Goal: Task Accomplishment & Management: Manage account settings

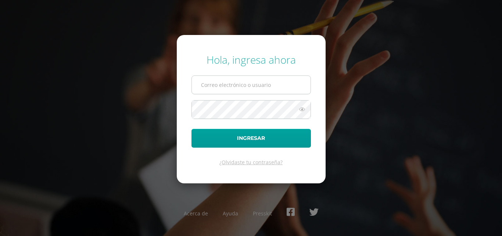
click at [218, 84] on input "text" at bounding box center [251, 85] width 119 height 18
type input "missjessica"
drag, startPoint x: 254, startPoint y: 95, endPoint x: 176, endPoint y: 94, distance: 77.9
click at [176, 96] on div "Hola, ingresa ahora missjessica Ingresar ¿Olvidaste tu contraseña? Acerca de Ay…" at bounding box center [251, 118] width 474 height 142
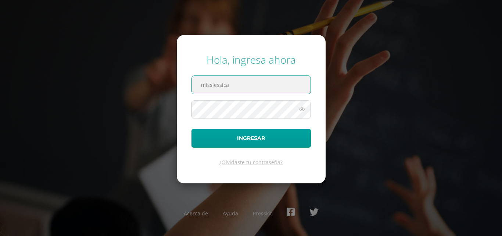
click at [254, 90] on input "missjessica" at bounding box center [251, 85] width 119 height 18
click at [255, 90] on input "missjessica" at bounding box center [251, 85] width 119 height 18
drag, startPoint x: 256, startPoint y: 89, endPoint x: 197, endPoint y: 85, distance: 59.0
click at [197, 85] on input "missjessica" at bounding box center [251, 85] width 119 height 18
click at [225, 87] on input "text" at bounding box center [251, 85] width 119 height 18
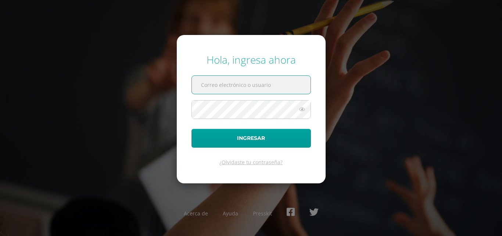
type input "jessica@lasallechiquimula.edu.gt"
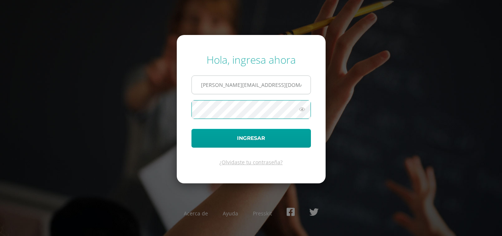
click at [191, 129] on button "Ingresar" at bounding box center [250, 138] width 119 height 19
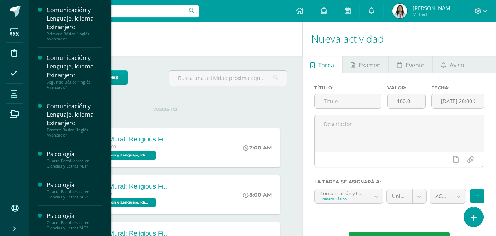
click at [15, 92] on icon at bounding box center [14, 93] width 7 height 7
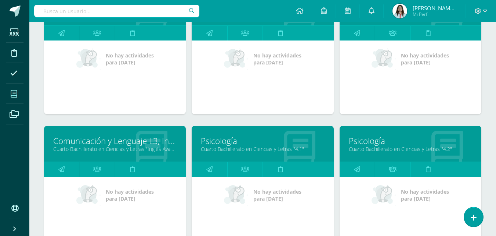
scroll to position [355, 0]
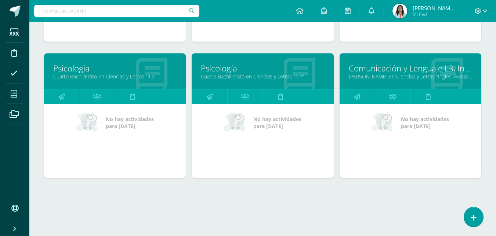
click at [363, 71] on link "Comunicación y Lenguaje L3, Inglés 5" at bounding box center [410, 67] width 123 height 11
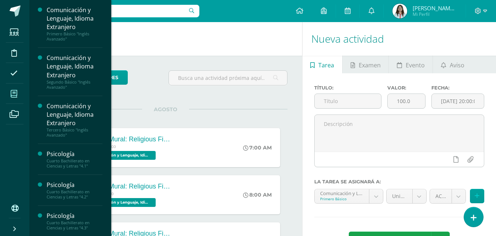
click at [17, 91] on icon at bounding box center [14, 93] width 7 height 7
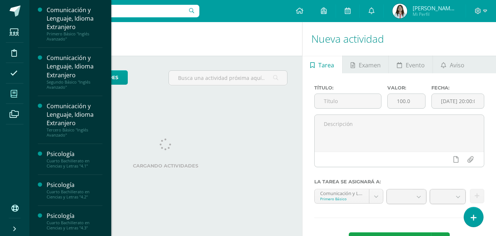
click at [16, 94] on icon at bounding box center [14, 93] width 7 height 7
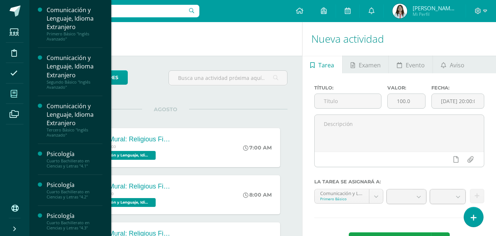
click at [12, 92] on icon at bounding box center [14, 93] width 7 height 7
click at [13, 93] on icon at bounding box center [14, 93] width 7 height 7
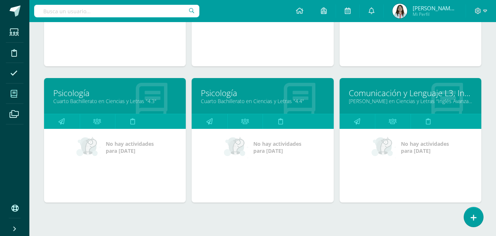
scroll to position [355, 0]
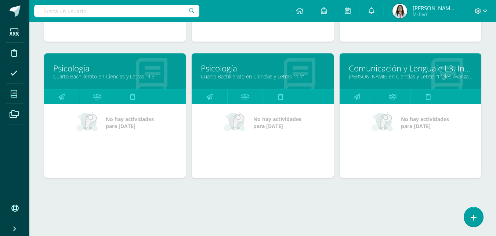
click at [364, 65] on link "Comunicación y Lenguaje L3, Inglés 5" at bounding box center [410, 67] width 123 height 11
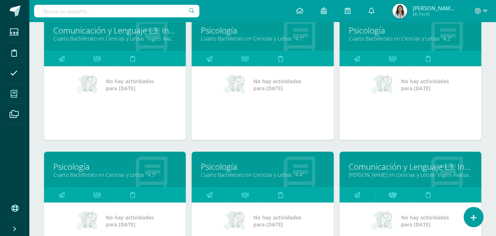
scroll to position [355, 0]
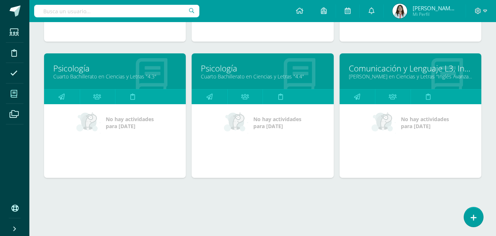
click at [374, 70] on link "Comunicación y Lenguaje L3, Inglés 5" at bounding box center [410, 67] width 123 height 11
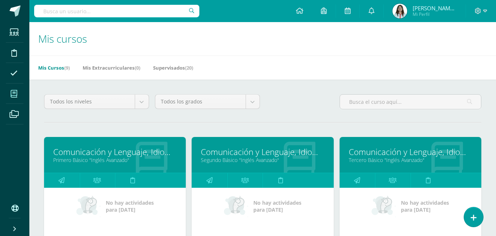
scroll to position [257, 0]
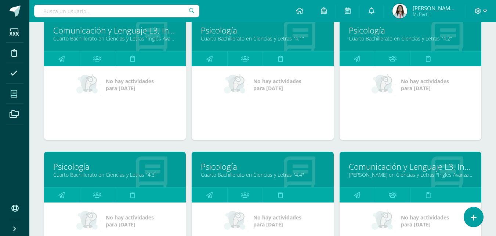
click at [400, 173] on link "[PERSON_NAME] en Ciencias y Letras "Inglés Avanzado"" at bounding box center [410, 174] width 123 height 7
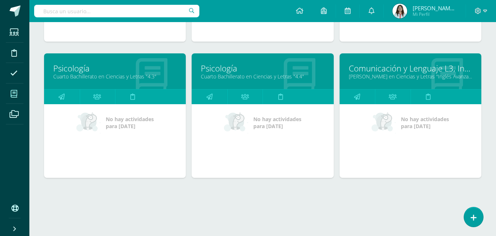
click at [400, 68] on link "Comunicación y Lenguaje L3, Inglés 5" at bounding box center [410, 67] width 123 height 11
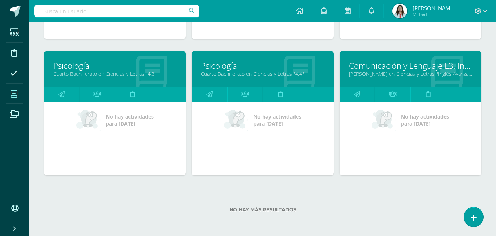
click at [392, 68] on link "Comunicación y Lenguaje L3, Inglés 5" at bounding box center [410, 65] width 123 height 11
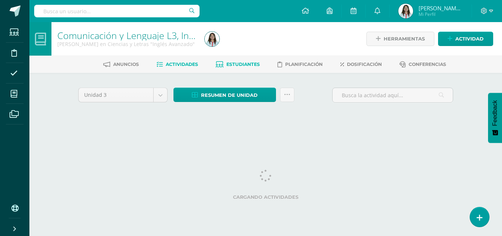
click at [237, 61] on span "Estudiantes" at bounding box center [242, 64] width 33 height 6
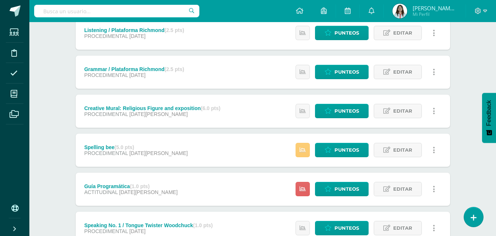
scroll to position [294, 0]
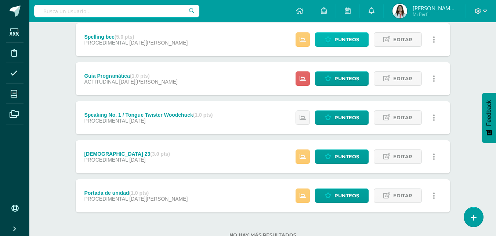
click at [322, 39] on link "Punteos" at bounding box center [342, 39] width 54 height 14
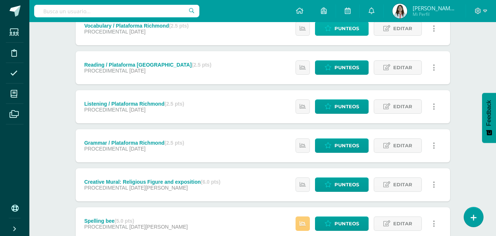
scroll to position [147, 0]
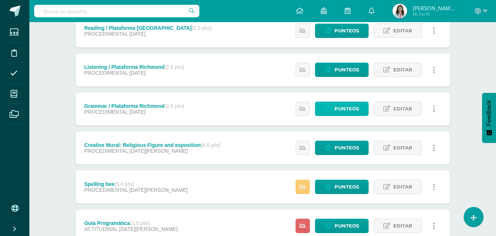
click at [346, 109] on span "Punteos" at bounding box center [347, 109] width 25 height 14
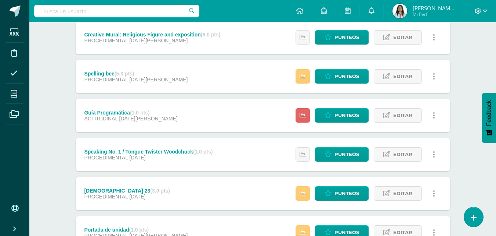
scroll to position [147, 0]
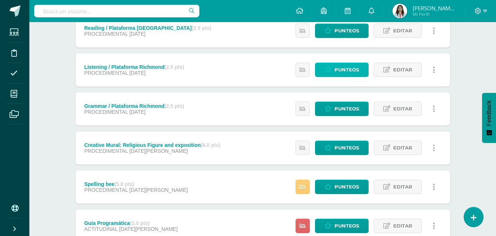
click at [346, 67] on span "Punteos" at bounding box center [347, 70] width 25 height 14
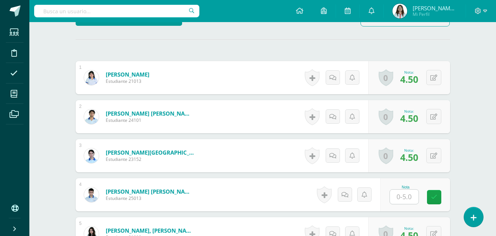
scroll to position [303, 0]
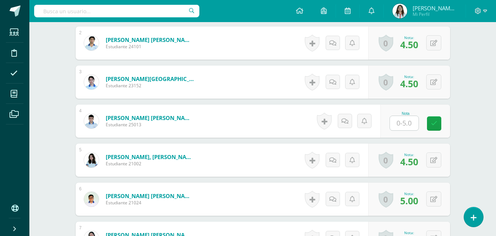
click at [405, 121] on input "text" at bounding box center [404, 123] width 29 height 14
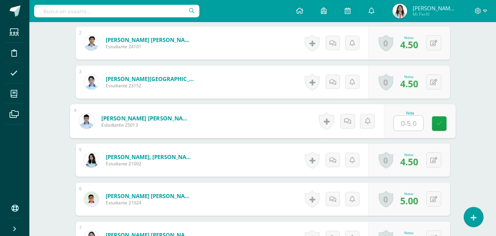
type input "5"
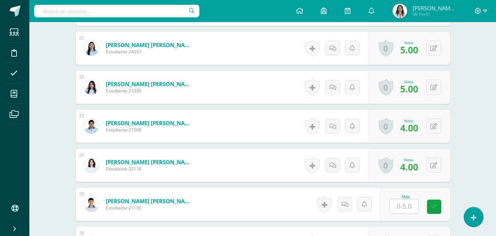
scroll to position [1111, 0]
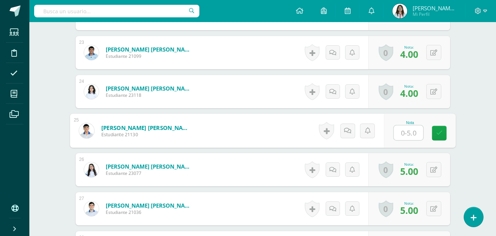
click at [401, 129] on input "text" at bounding box center [408, 132] width 29 height 15
type input "5"
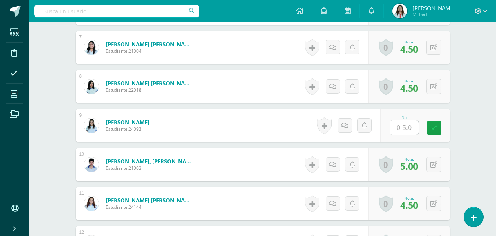
scroll to position [456, 0]
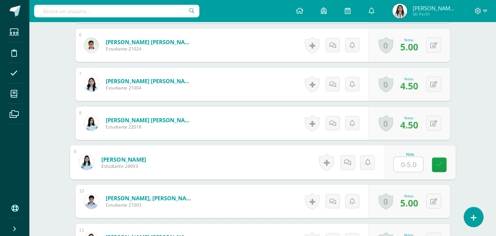
click at [408, 165] on input "text" at bounding box center [408, 164] width 29 height 15
type input "5"
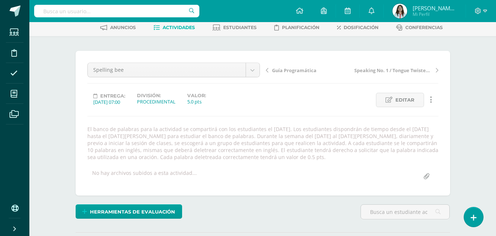
scroll to position [0, 0]
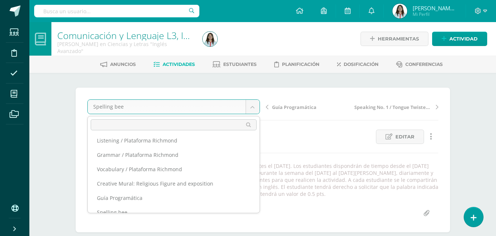
scroll to position [70, 0]
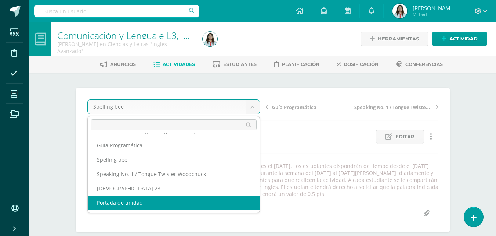
select select "/dashboard/teacher/grade-activity/41818/"
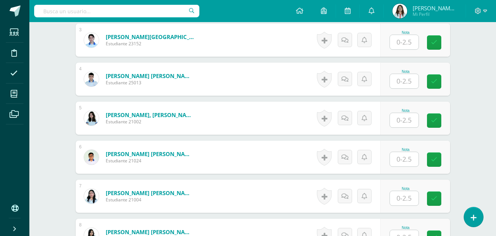
scroll to position [367, 0]
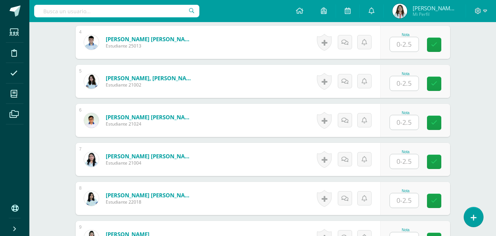
click at [401, 88] on input "text" at bounding box center [404, 83] width 29 height 14
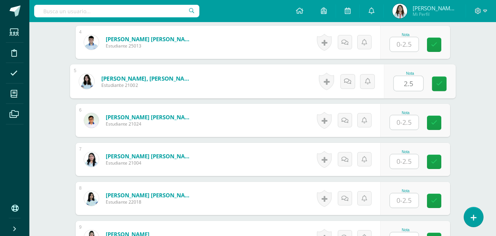
type input "2.5"
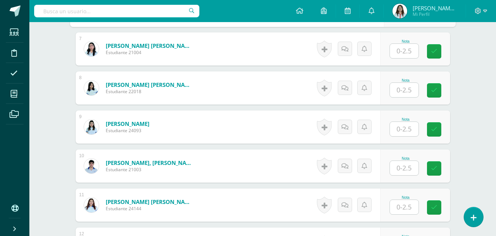
scroll to position [514, 0]
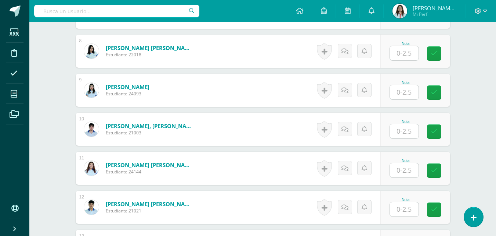
click at [406, 93] on input "text" at bounding box center [404, 92] width 29 height 14
type input "2.5"
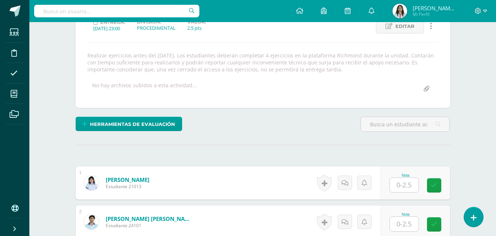
scroll to position [0, 0]
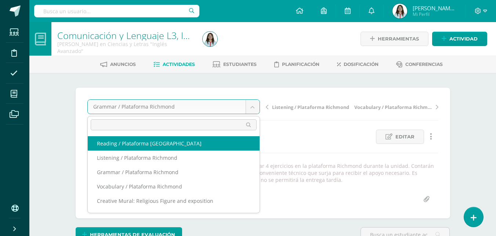
select select "/dashboard/teacher/grade-activity/41820/"
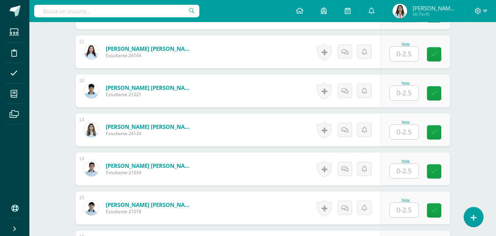
scroll to position [667, 0]
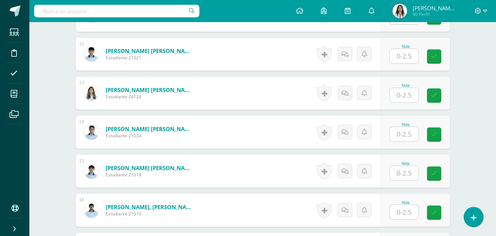
click at [412, 95] on input "text" at bounding box center [404, 95] width 29 height 14
type input "2.5"
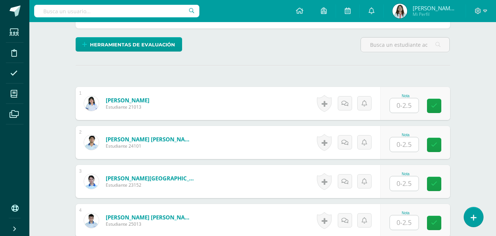
scroll to position [0, 0]
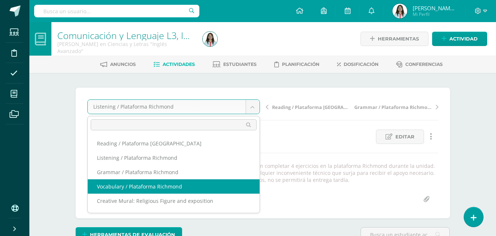
select select "/dashboard/teacher/grade-activity/41823/"
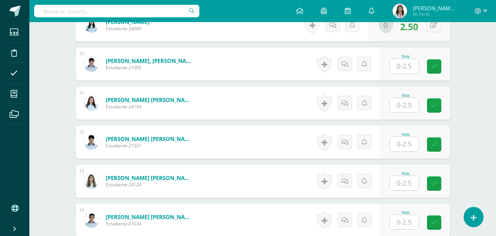
scroll to position [653, 0]
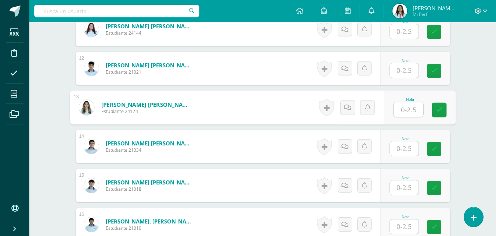
click at [409, 111] on input "text" at bounding box center [408, 109] width 29 height 15
type input "2.5"
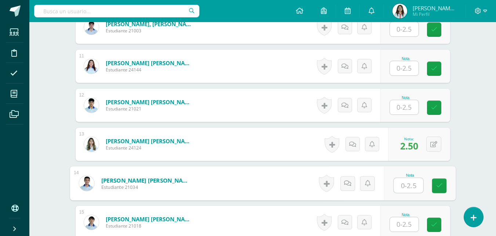
scroll to position [763, 0]
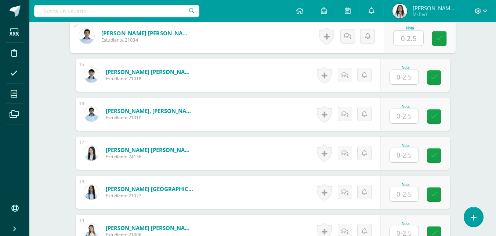
click at [402, 76] on input "text" at bounding box center [404, 77] width 29 height 14
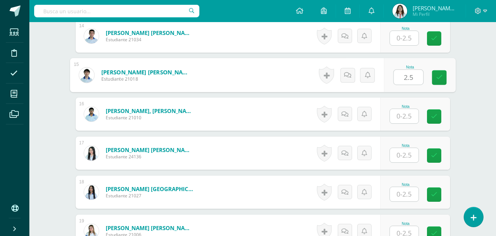
type input "2.5"
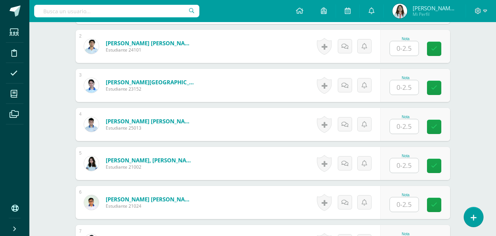
scroll to position [359, 0]
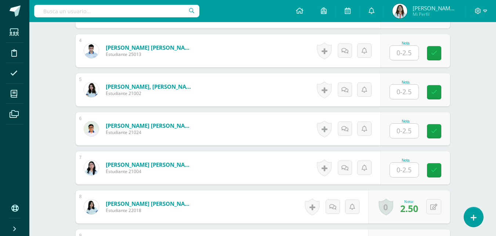
click at [414, 93] on input "text" at bounding box center [404, 92] width 29 height 14
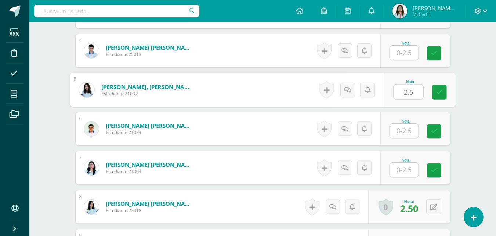
type input "2.5"
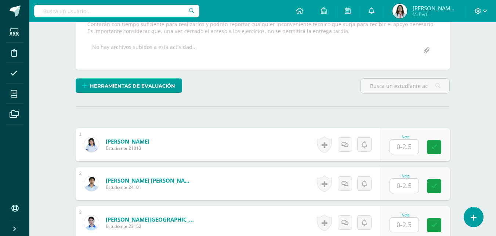
scroll to position [0, 0]
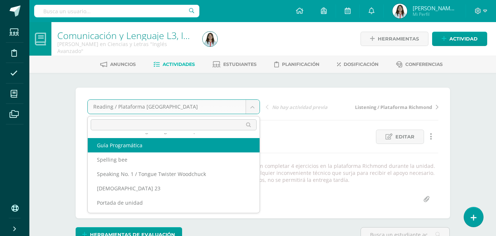
scroll to position [37, 0]
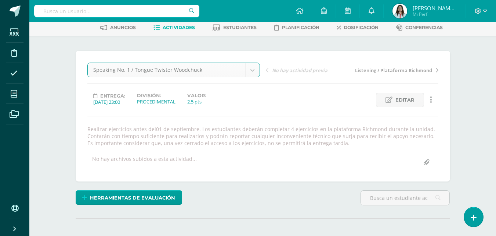
select select "/dashboard/teacher/grade-activity/41824/"
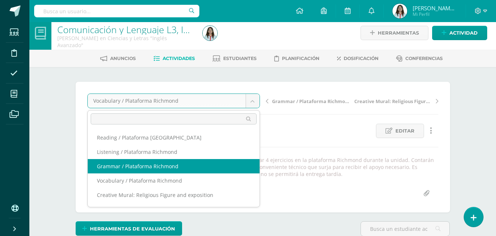
scroll to position [70, 0]
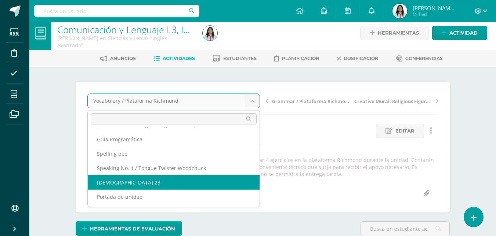
select select "/dashboard/teacher/grade-activity/41819/"
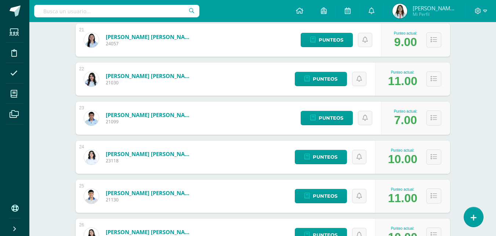
scroll to position [952, 0]
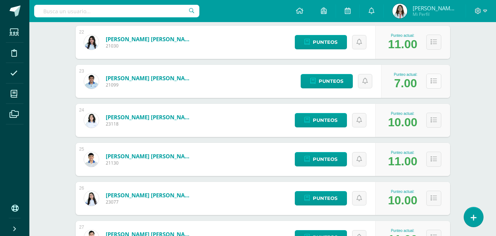
click at [436, 82] on icon at bounding box center [434, 81] width 6 height 6
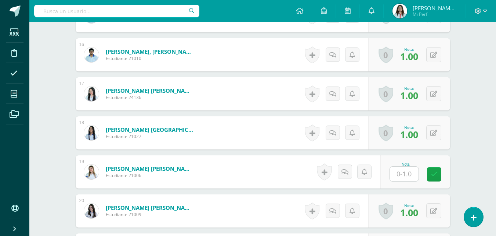
scroll to position [845, 0]
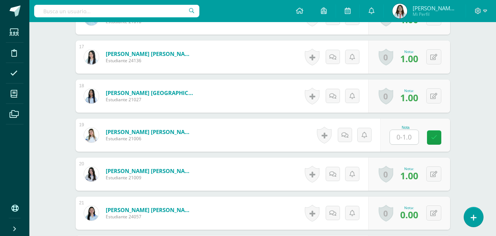
click at [405, 141] on input "text" at bounding box center [404, 137] width 29 height 14
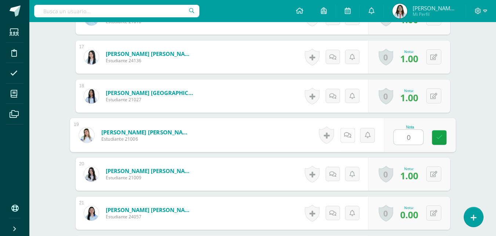
type input "0"
click at [348, 136] on icon at bounding box center [347, 135] width 7 height 6
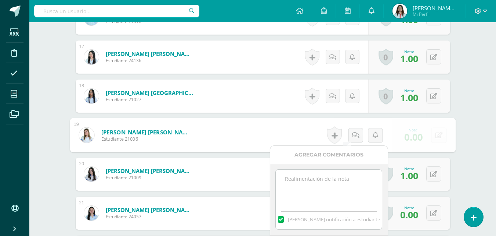
click at [325, 181] on textarea at bounding box center [329, 187] width 106 height 37
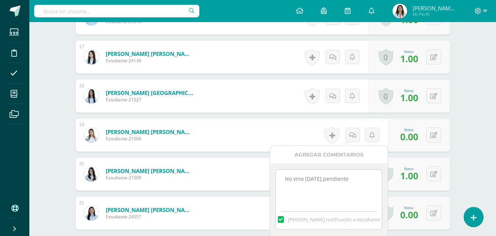
scroll to position [955, 0]
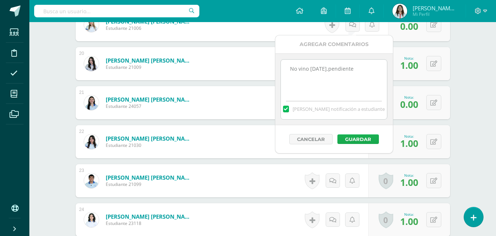
type textarea "No vino hoy,pendiente"
click at [358, 137] on button "Guardar" at bounding box center [359, 139] width 42 height 10
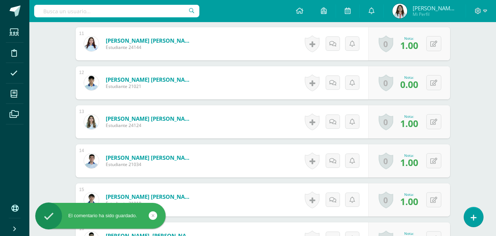
scroll to position [551, 0]
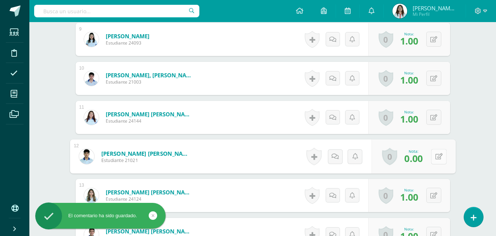
click at [434, 159] on button at bounding box center [438, 155] width 15 height 15
type input "1"
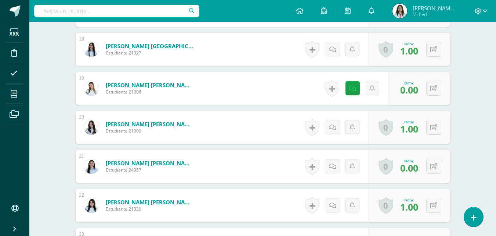
scroll to position [894, 0]
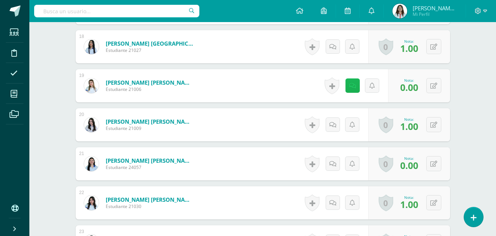
click at [349, 85] on link at bounding box center [353, 85] width 14 height 14
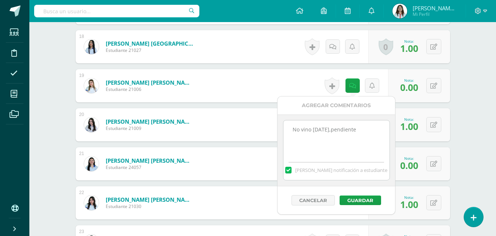
drag, startPoint x: 357, startPoint y: 134, endPoint x: 313, endPoint y: 124, distance: 45.6
click at [287, 132] on textarea "No vino hoy,pendiente" at bounding box center [337, 138] width 106 height 37
type textarea "no la realizó"
click at [371, 195] on button "Guardar" at bounding box center [361, 200] width 42 height 10
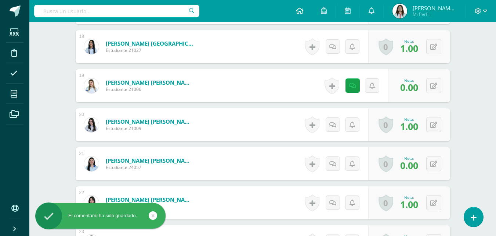
scroll to position [674, 0]
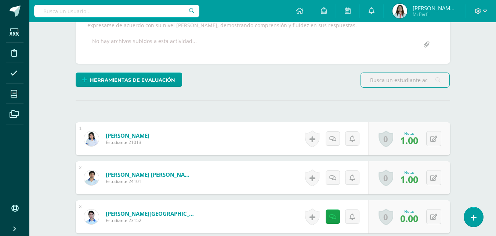
scroll to position [258, 0]
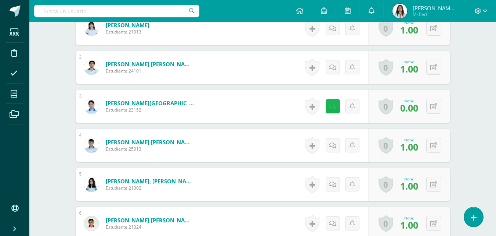
click at [337, 107] on link at bounding box center [333, 106] width 14 height 14
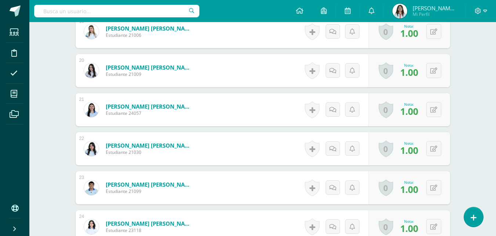
scroll to position [1176, 0]
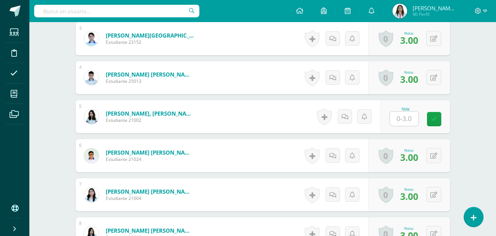
scroll to position [288, 0]
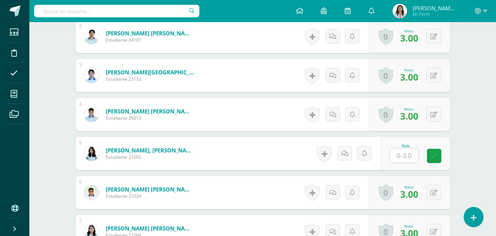
click at [408, 148] on input "text" at bounding box center [404, 155] width 29 height 14
type input "3"
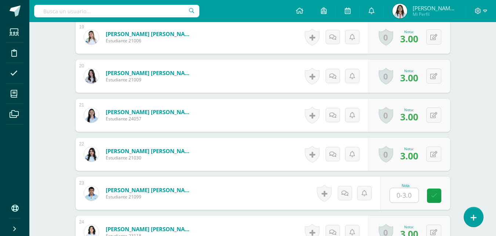
scroll to position [987, 0]
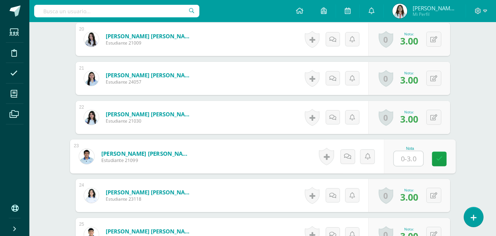
click at [401, 155] on input "text" at bounding box center [408, 158] width 29 height 15
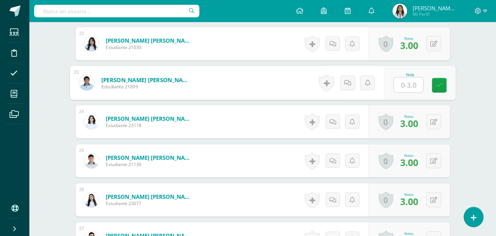
type input "3"
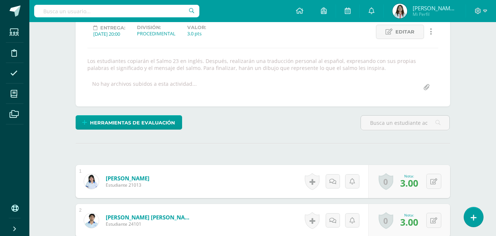
scroll to position [0, 0]
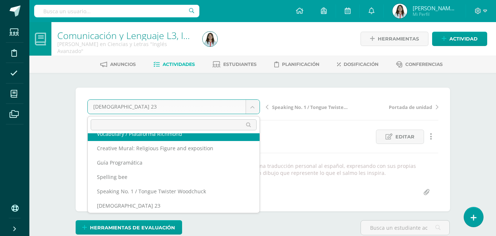
scroll to position [46, 0]
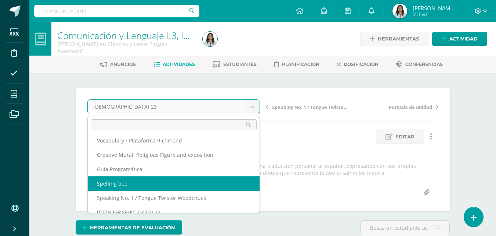
select select "/dashboard/teacher/grade-activity/42073/"
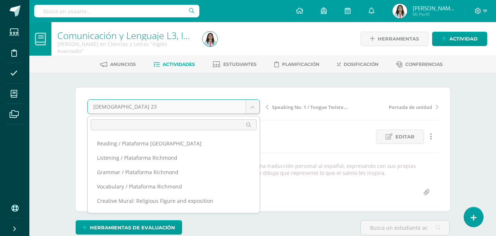
click at [248, 109] on body "Estudiantes Disciplina Asistencia Mis cursos Archivos Soporte Centro de ayuda Ú…" at bounding box center [248, 152] width 496 height 305
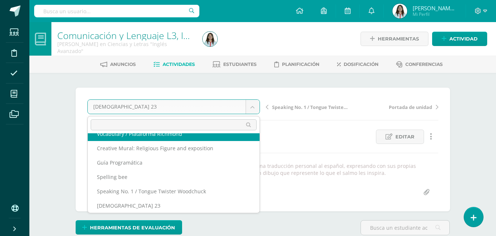
scroll to position [46, 0]
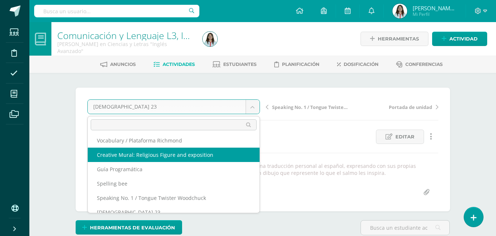
select select "/dashboard/teacher/grade-activity/41825/"
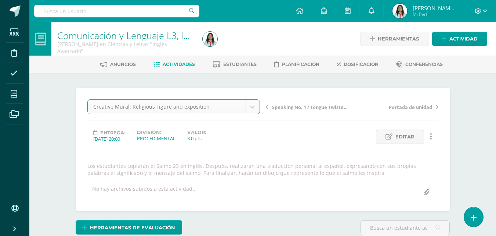
scroll to position [0, 0]
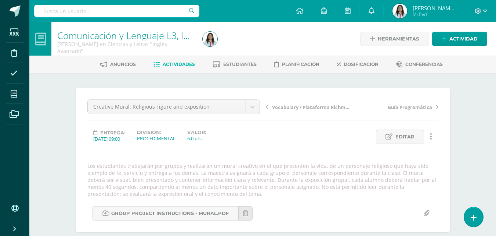
scroll to position [110, 0]
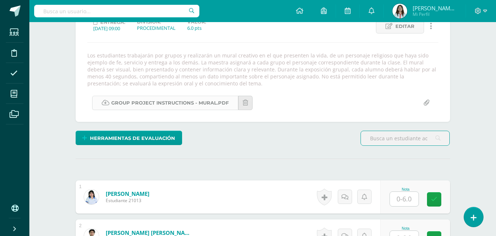
click at [195, 102] on link "Group Project Instructions - Mural.pdf" at bounding box center [165, 103] width 146 height 14
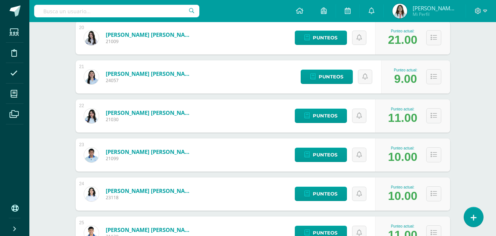
scroll to position [805, 0]
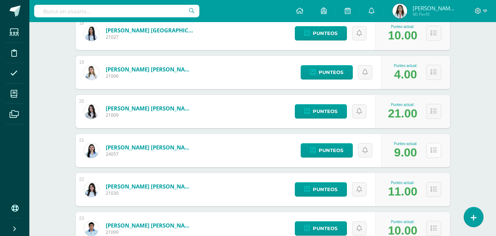
click at [436, 152] on icon at bounding box center [434, 150] width 6 height 6
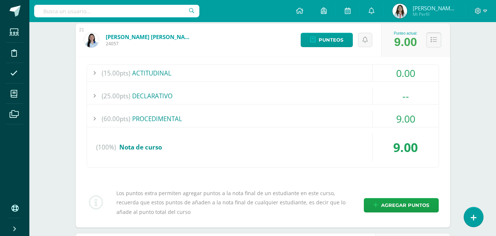
scroll to position [952, 0]
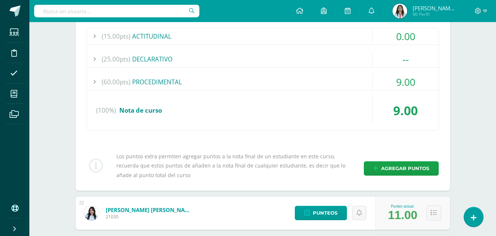
click at [170, 73] on div "(60.00pts) PROCEDIMENTAL" at bounding box center [263, 81] width 352 height 17
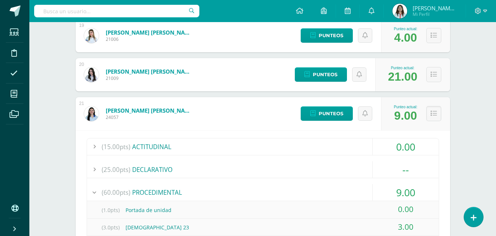
scroll to position [805, 0]
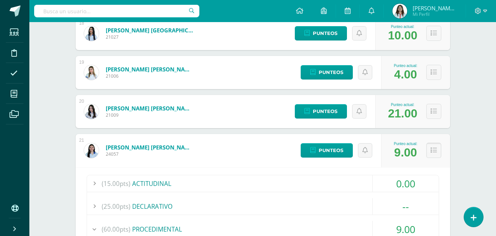
click at [437, 152] on button at bounding box center [434, 150] width 15 height 15
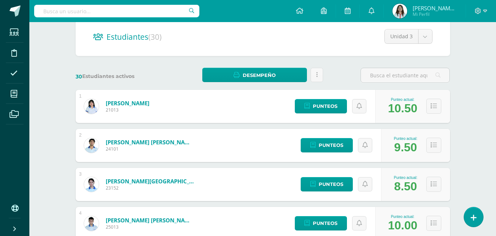
scroll to position [144, 0]
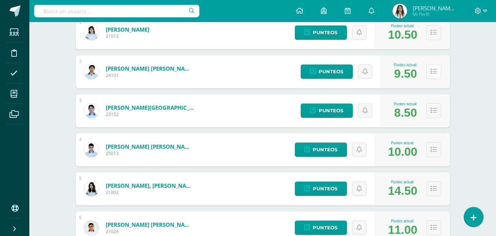
click at [433, 76] on button at bounding box center [434, 71] width 15 height 15
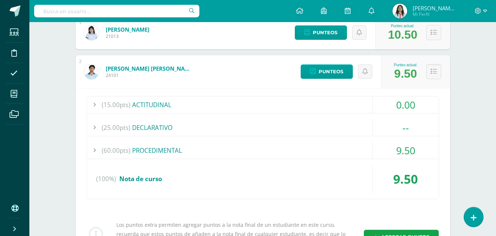
click at [171, 147] on div "(60.00pts) PROCEDIMENTAL" at bounding box center [263, 150] width 352 height 17
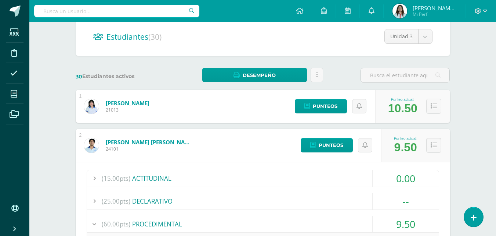
scroll to position [33, 0]
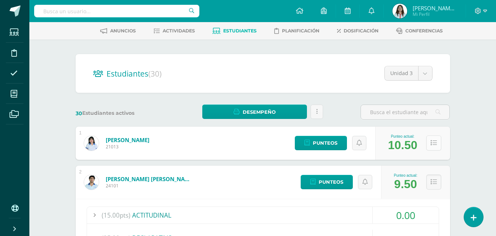
click at [433, 141] on icon at bounding box center [434, 143] width 6 height 6
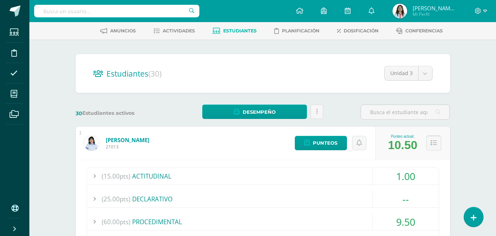
click at [433, 141] on icon at bounding box center [434, 143] width 6 height 6
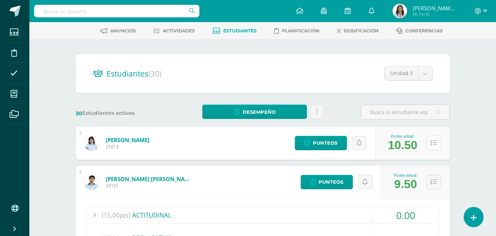
scroll to position [70, 0]
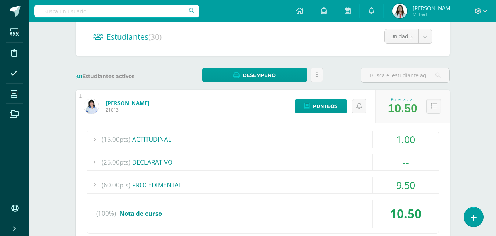
click at [436, 110] on button at bounding box center [434, 105] width 15 height 15
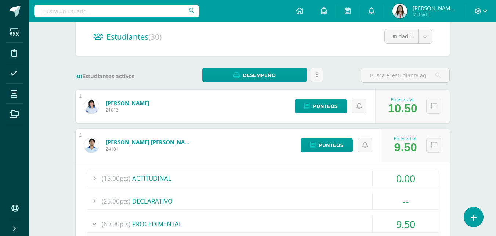
click at [431, 143] on icon at bounding box center [434, 145] width 6 height 6
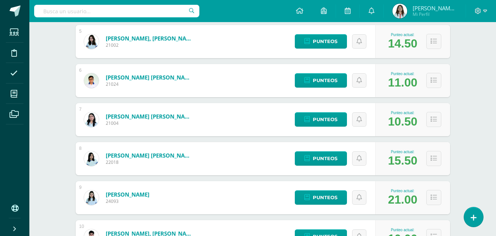
scroll to position [327, 0]
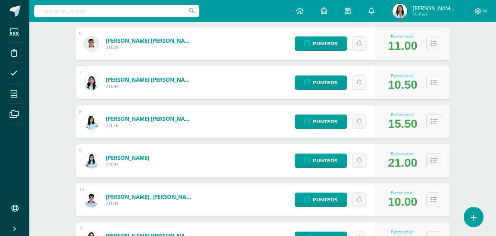
click at [436, 83] on icon at bounding box center [434, 82] width 6 height 6
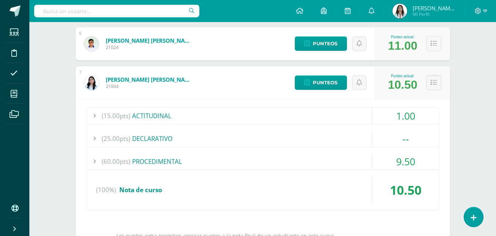
scroll to position [401, 0]
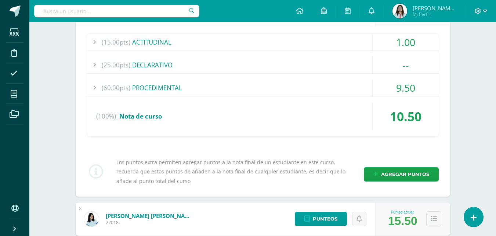
click at [156, 86] on div "(60.00pts) PROCEDIMENTAL" at bounding box center [263, 87] width 352 height 17
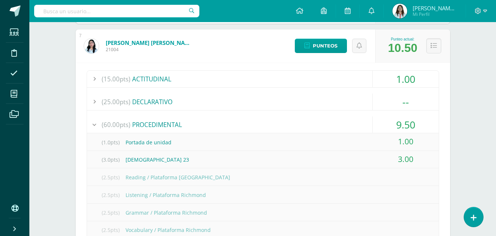
scroll to position [327, 0]
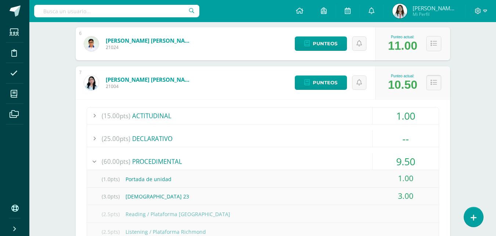
click at [431, 82] on icon at bounding box center [434, 82] width 6 height 6
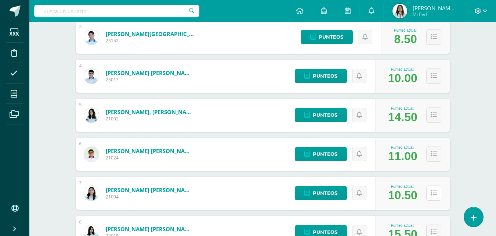
scroll to position [0, 0]
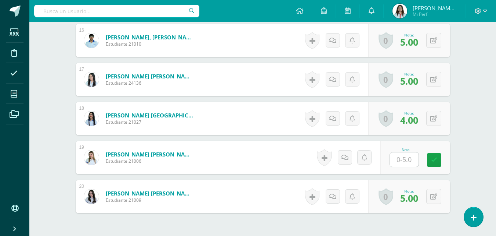
scroll to position [909, 0]
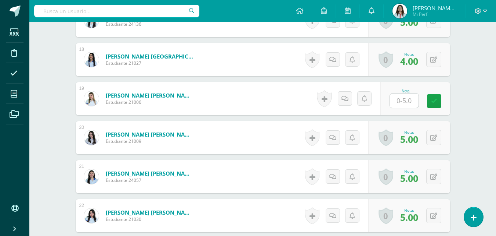
click at [407, 96] on input "text" at bounding box center [404, 100] width 29 height 14
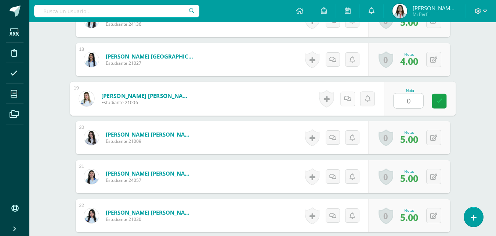
type input "0"
click at [345, 97] on icon at bounding box center [347, 98] width 7 height 6
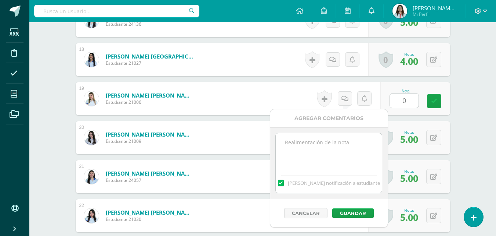
click at [334, 166] on textarea at bounding box center [329, 151] width 106 height 37
type textarea "Pendiente de presentar permiso"
click at [362, 211] on button "Guardar" at bounding box center [354, 213] width 42 height 10
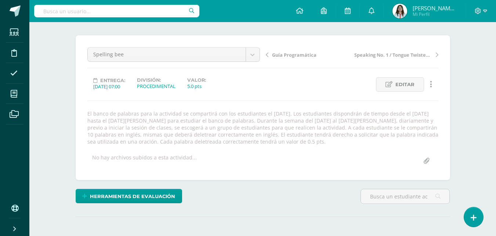
scroll to position [15, 0]
